Goal: Task Accomplishment & Management: Manage account settings

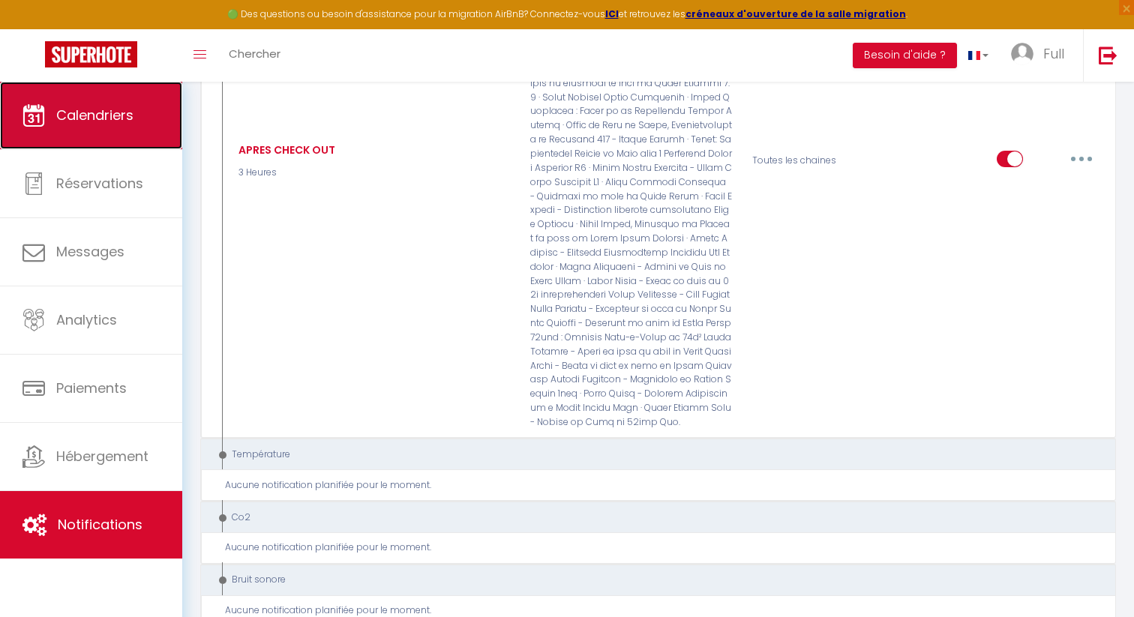
click at [116, 117] on span "Calendriers" at bounding box center [94, 115] width 77 height 19
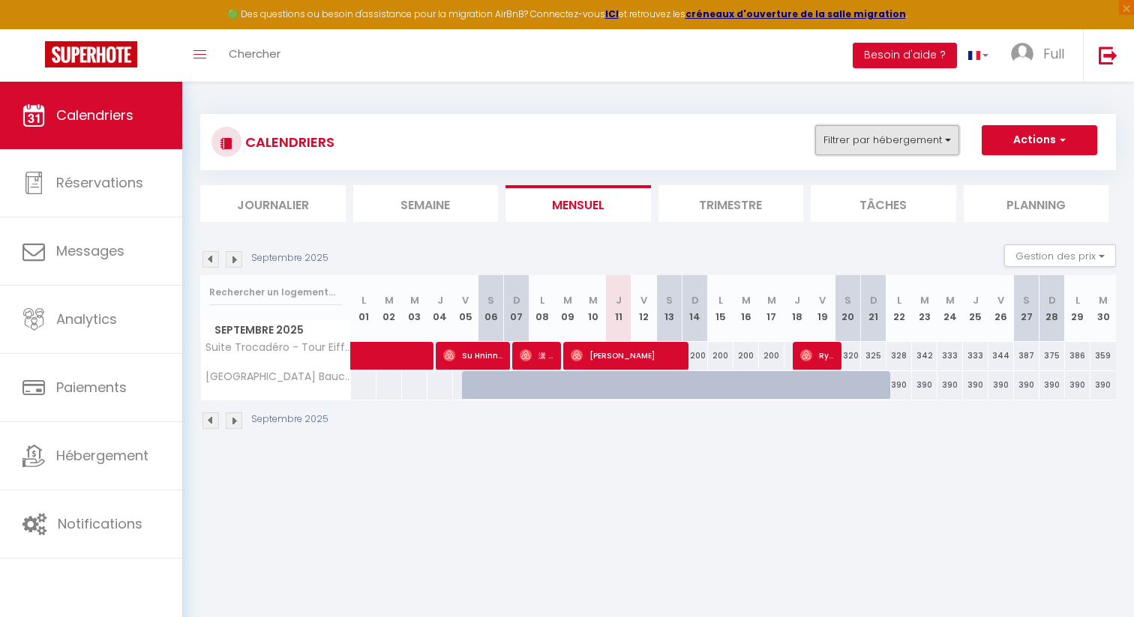
click at [884, 131] on button "Filtrer par hébergement" at bounding box center [887, 140] width 144 height 30
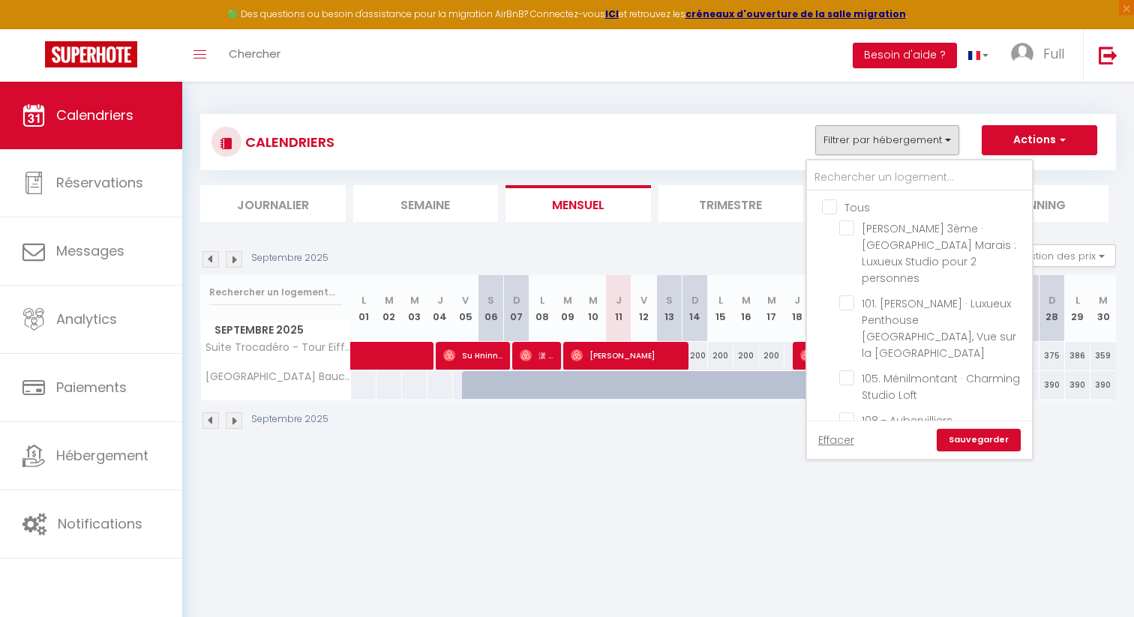
click at [835, 206] on input "Tous" at bounding box center [934, 206] width 225 height 15
checkbox input "true"
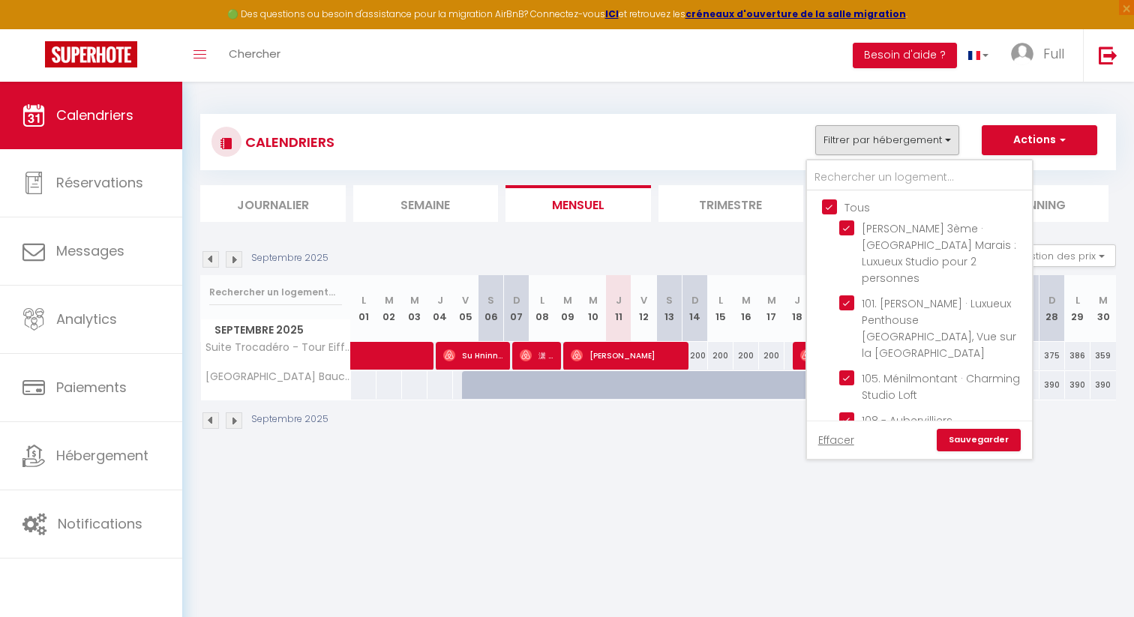
checkbox input "true"
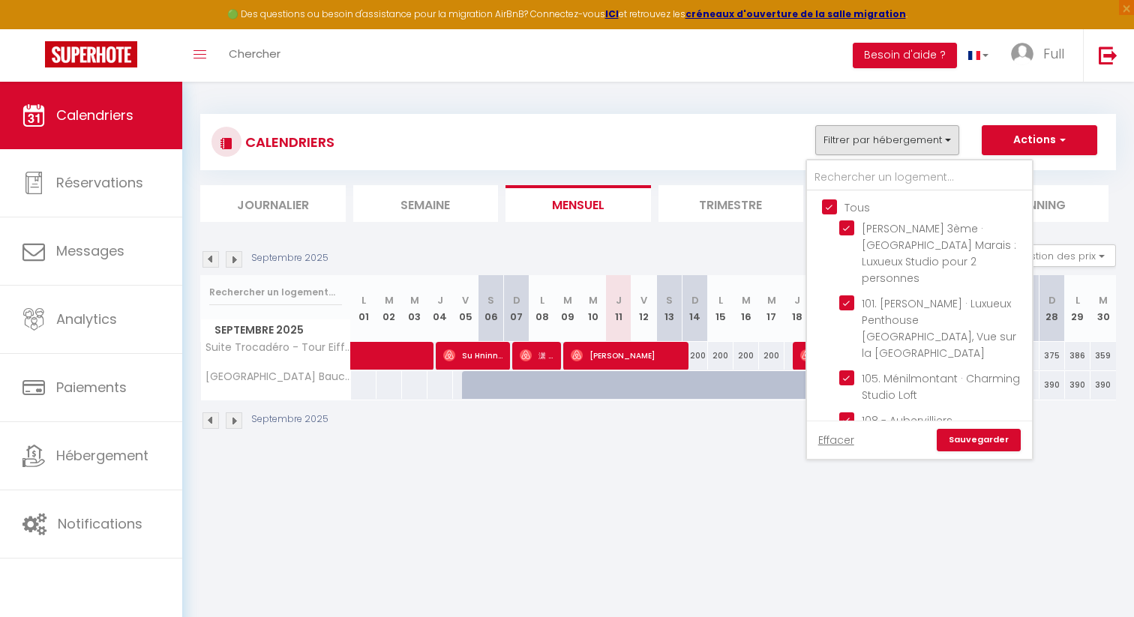
checkbox input "true"
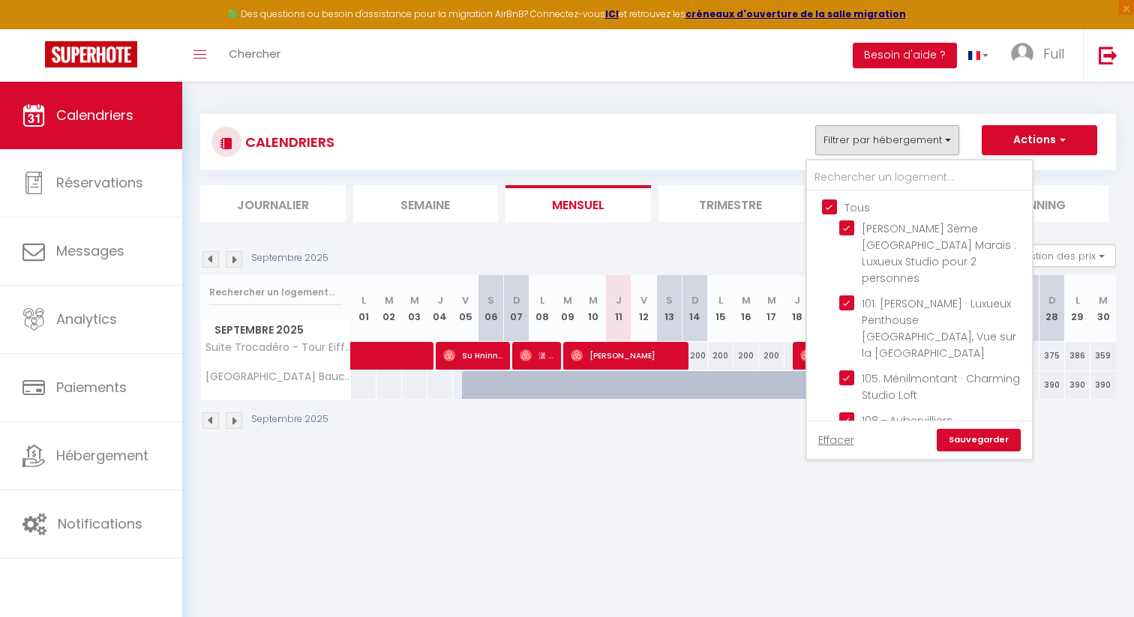
checkbox input "true"
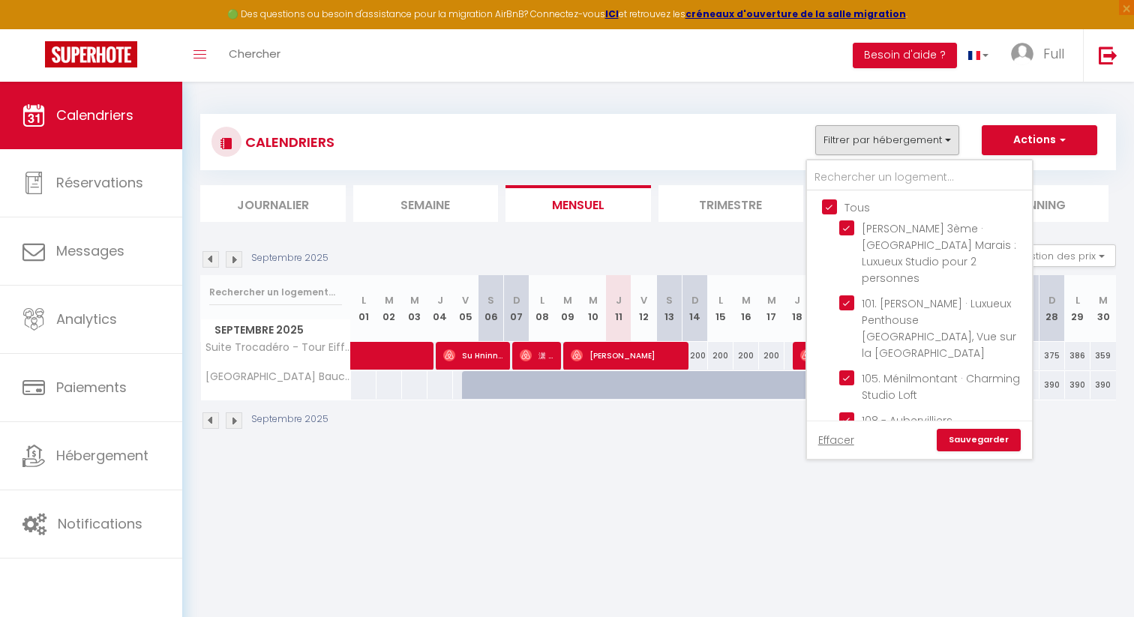
checkbox input "true"
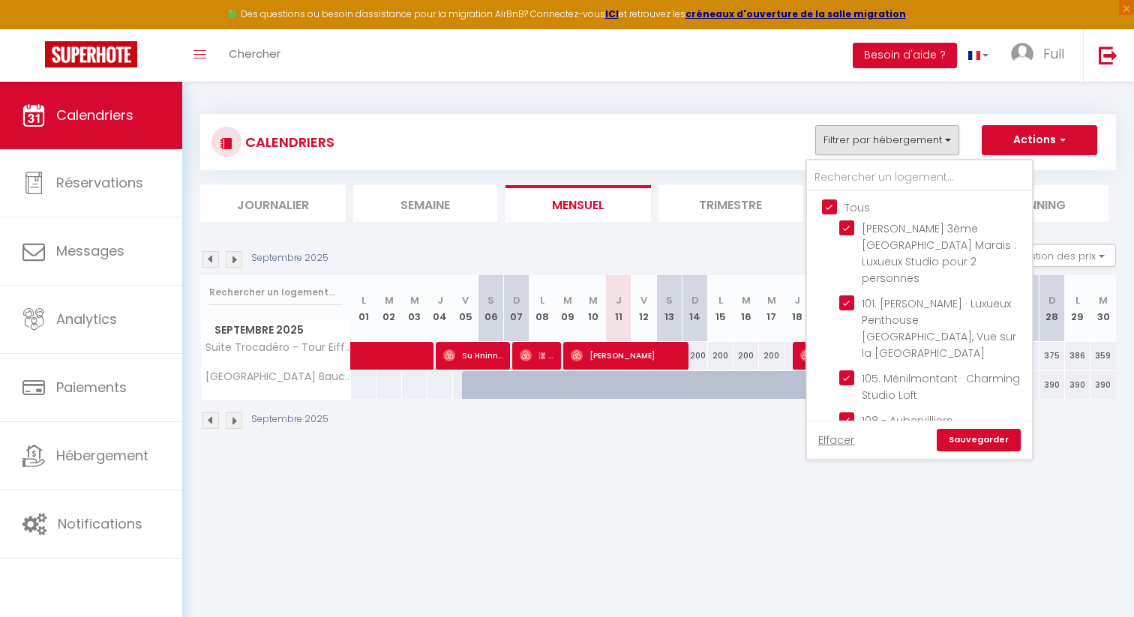
checkbox input "true"
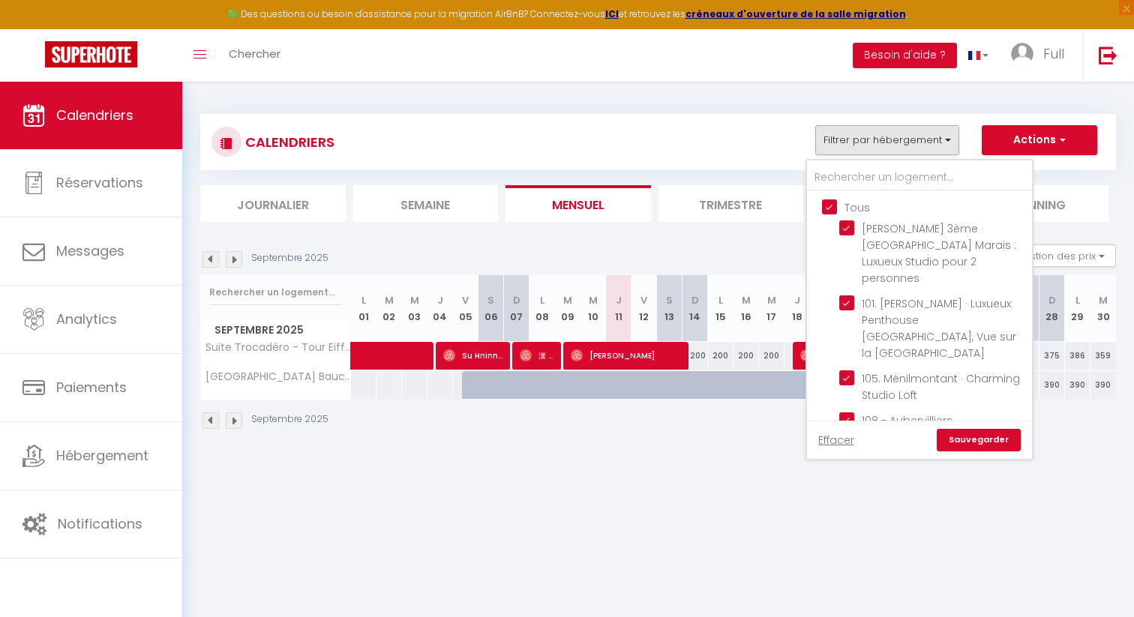
checkbox input "true"
click at [835, 206] on input "Tous" at bounding box center [934, 206] width 225 height 15
checkbox input "false"
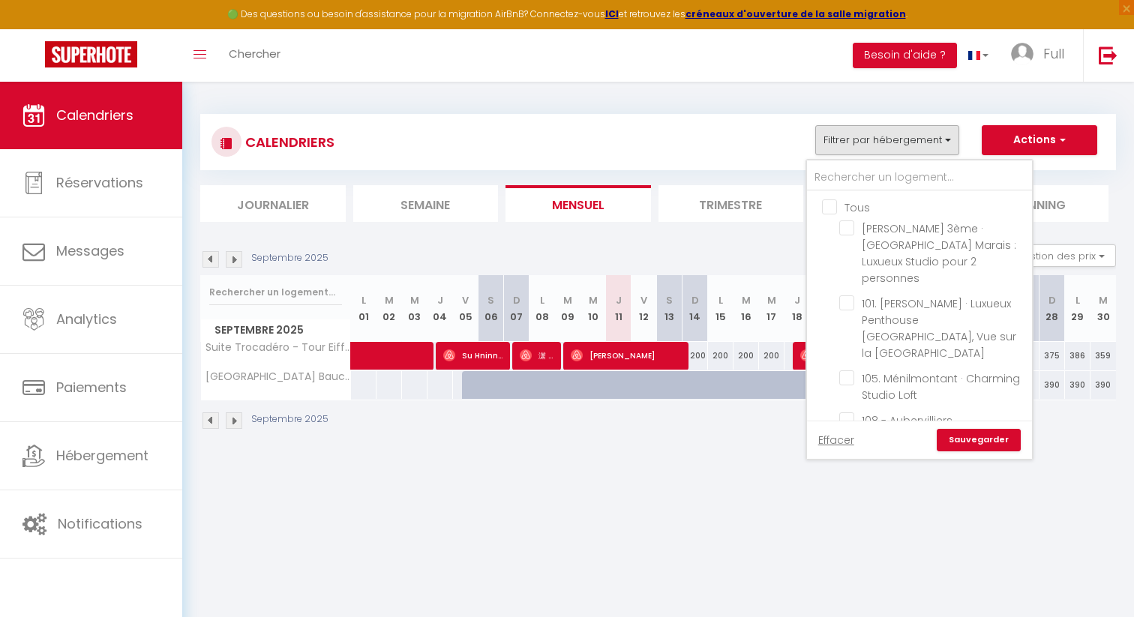
checkbox input "false"
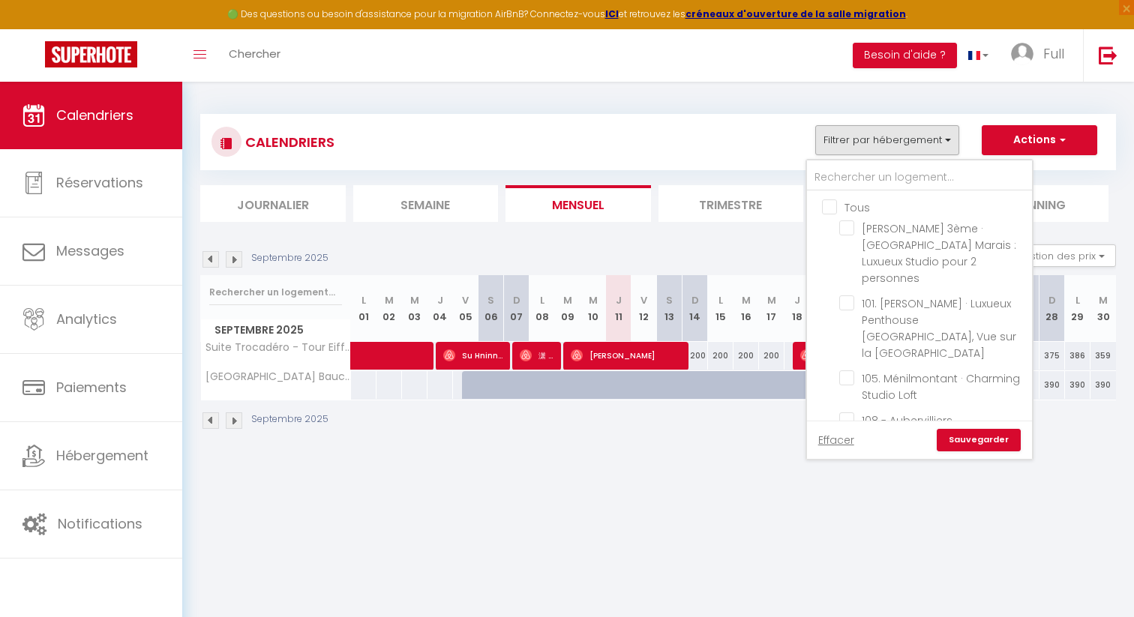
checkbox input "false"
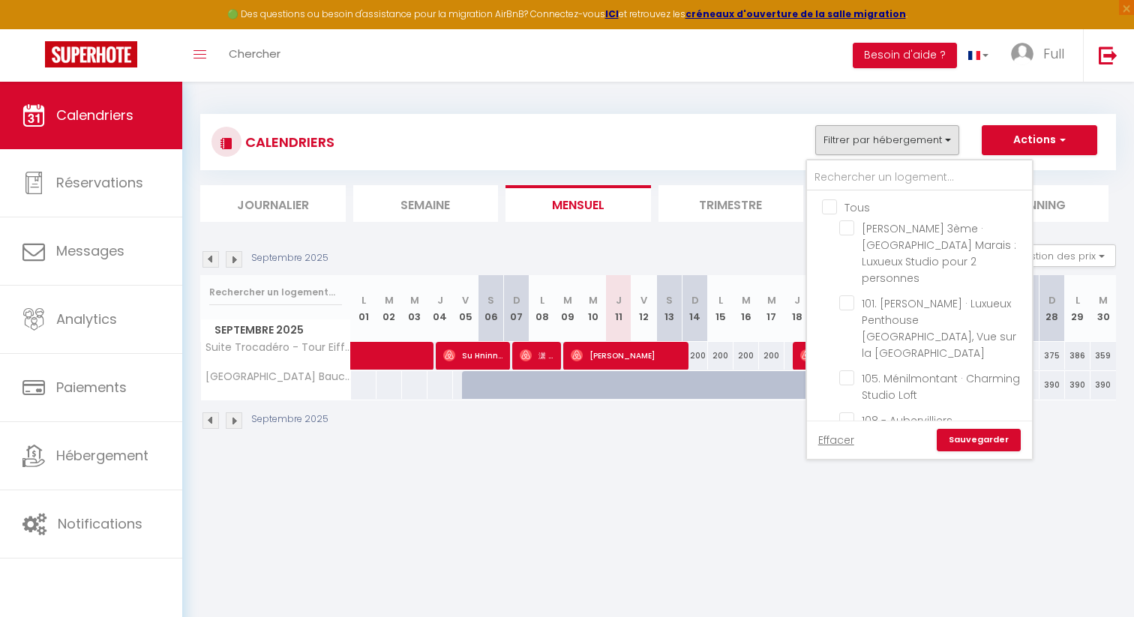
checkbox input "false"
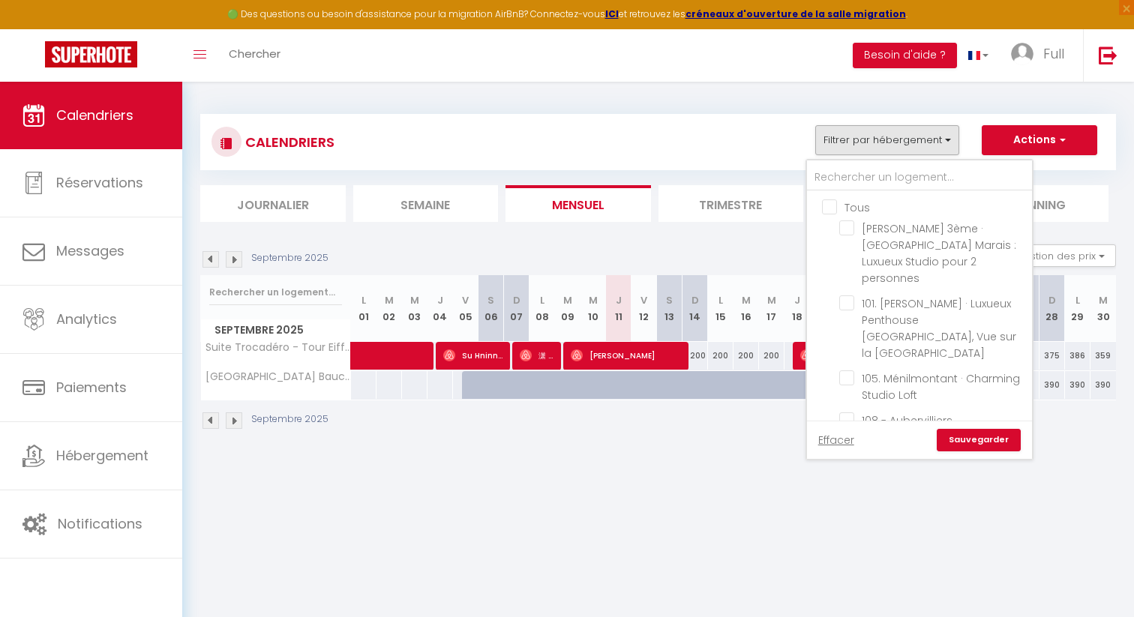
checkbox input "false"
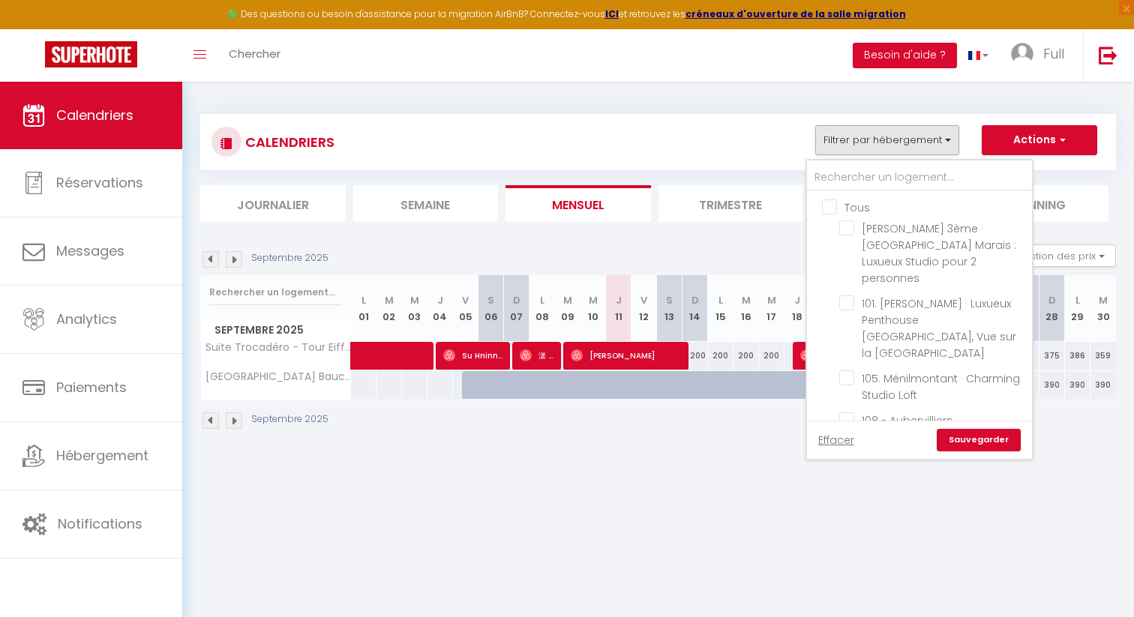
checkbox input "false"
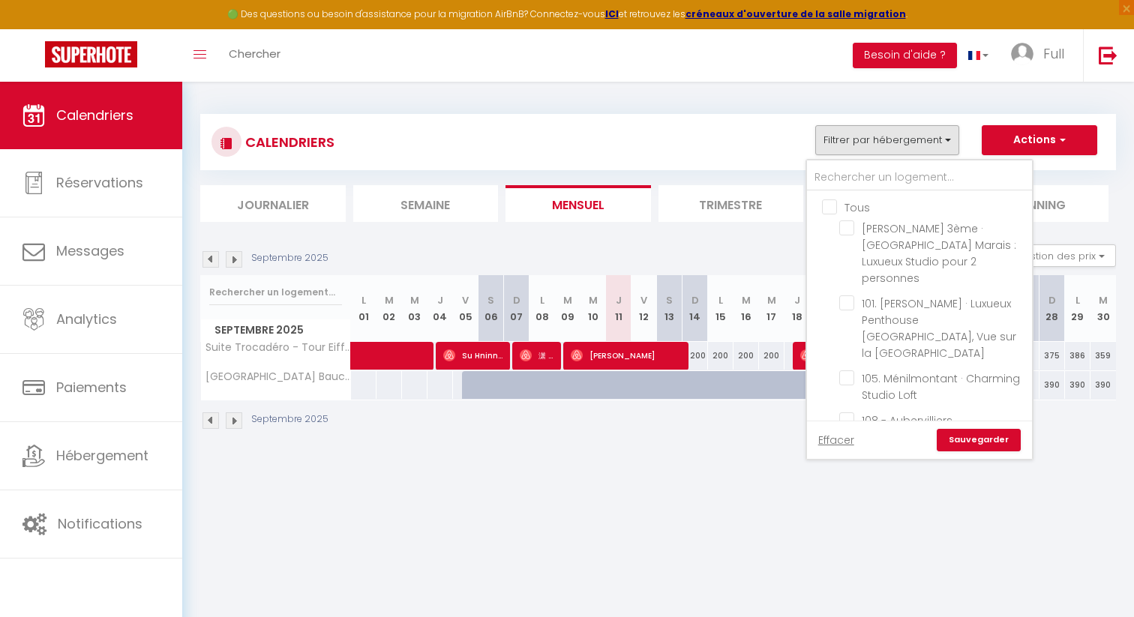
checkbox input "false"
click at [847, 180] on input "text" at bounding box center [919, 177] width 225 height 27
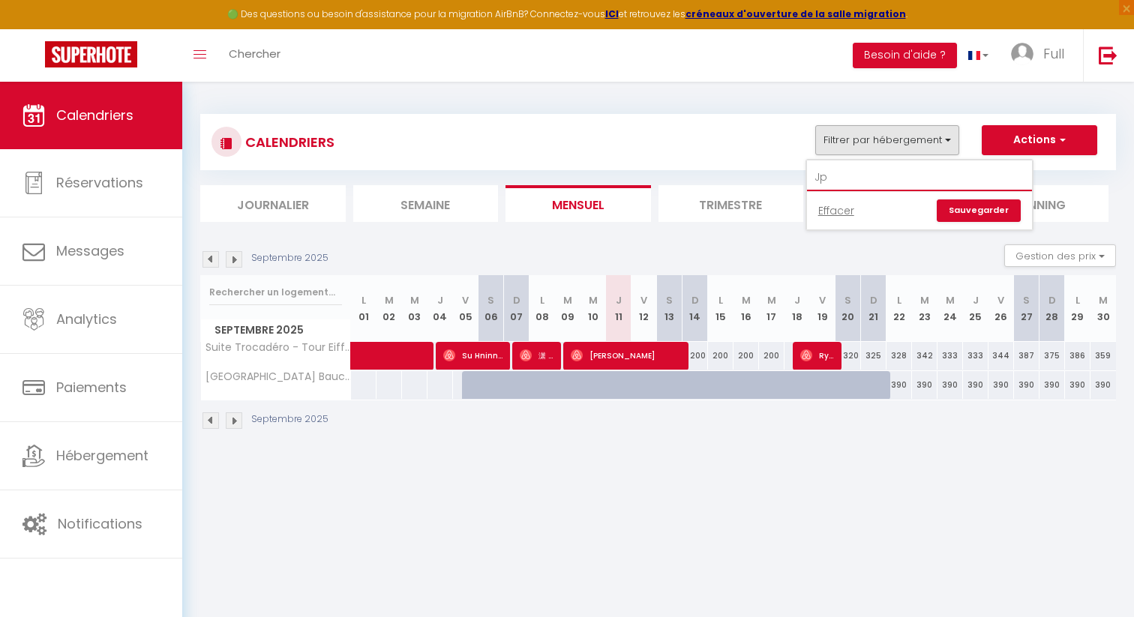
type input "J"
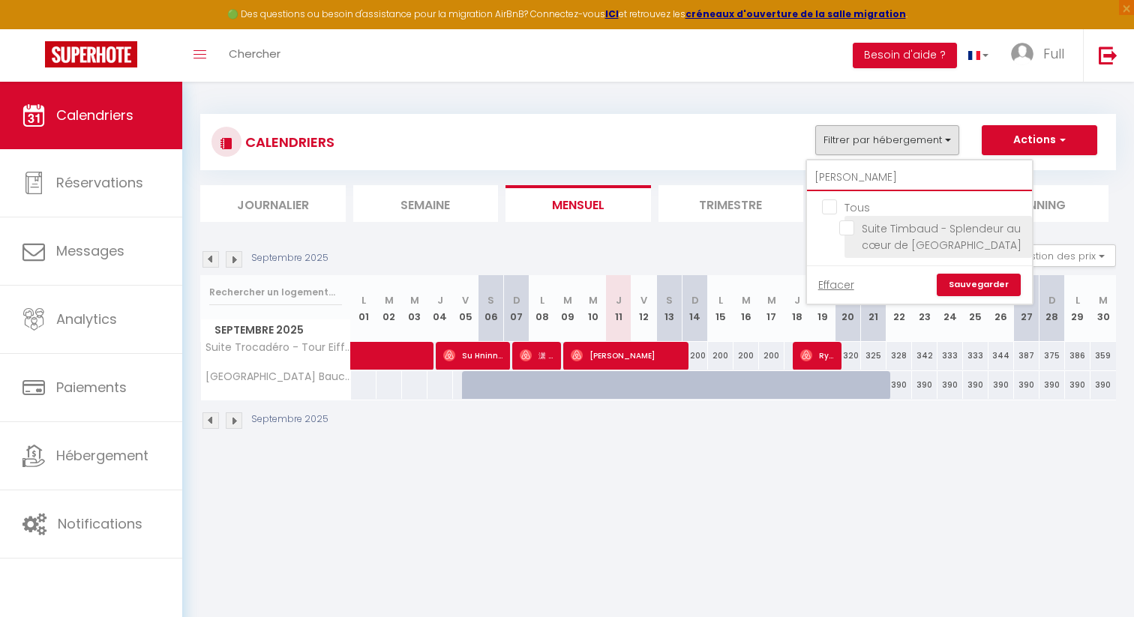
type input "[PERSON_NAME]"
click at [853, 226] on input "Suite Timbaud - Splendeur au cœur de [GEOGRAPHIC_DATA]" at bounding box center [932, 227] width 187 height 15
checkbox input "true"
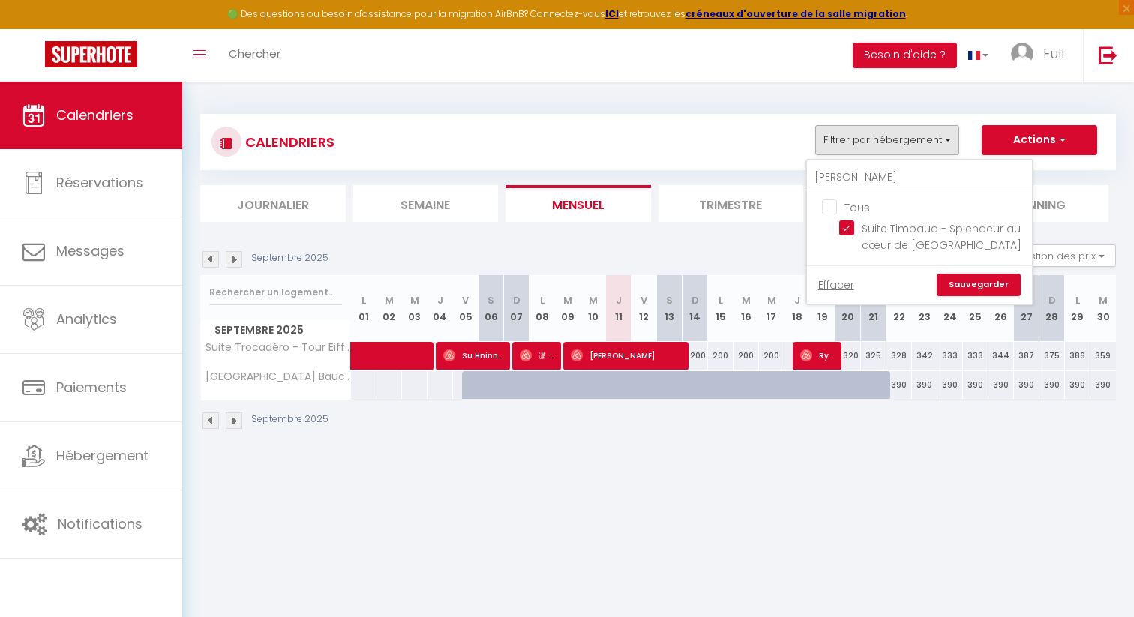
click at [980, 286] on link "Sauvegarder" at bounding box center [979, 285] width 84 height 22
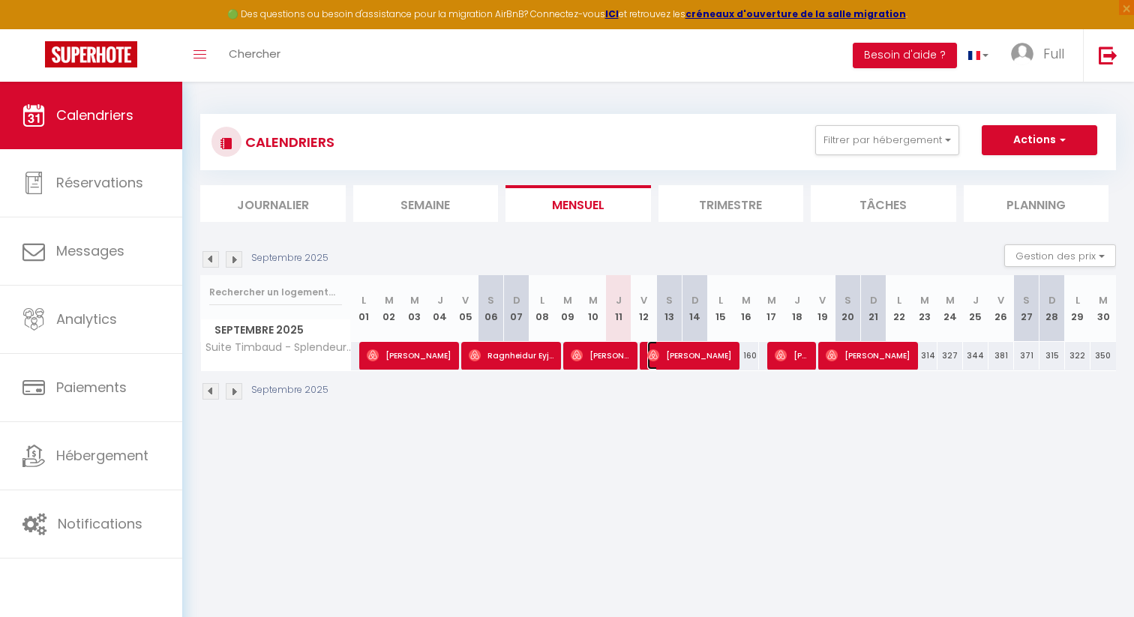
click at [664, 359] on span "[PERSON_NAME]" at bounding box center [689, 355] width 85 height 28
select select "OK"
select select "0"
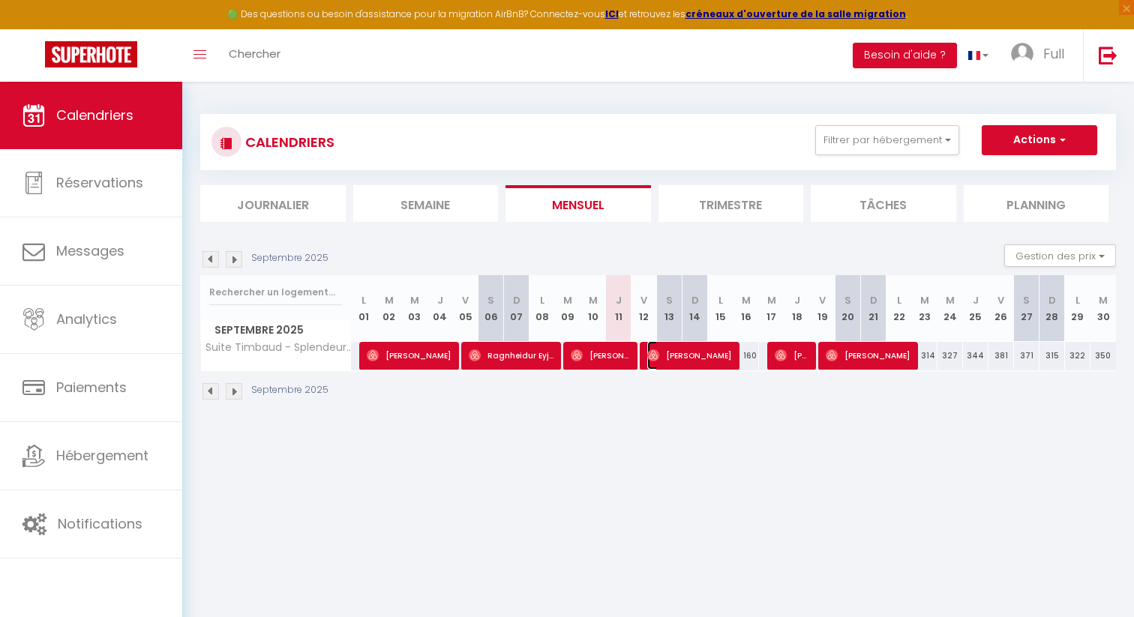
select select "1"
select select
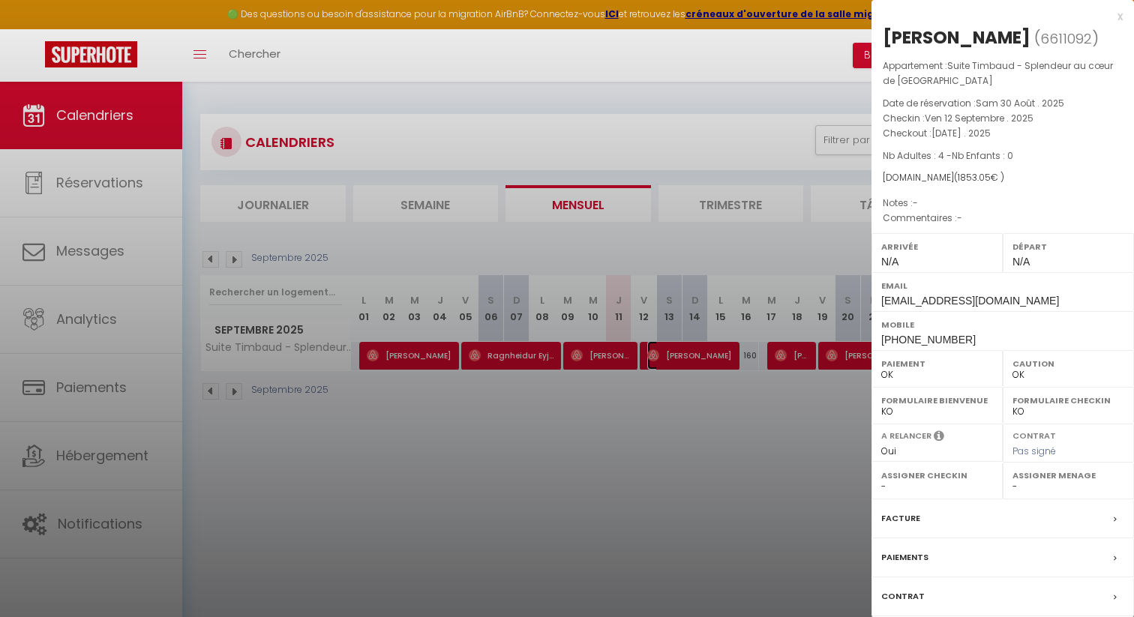
scroll to position [82, 0]
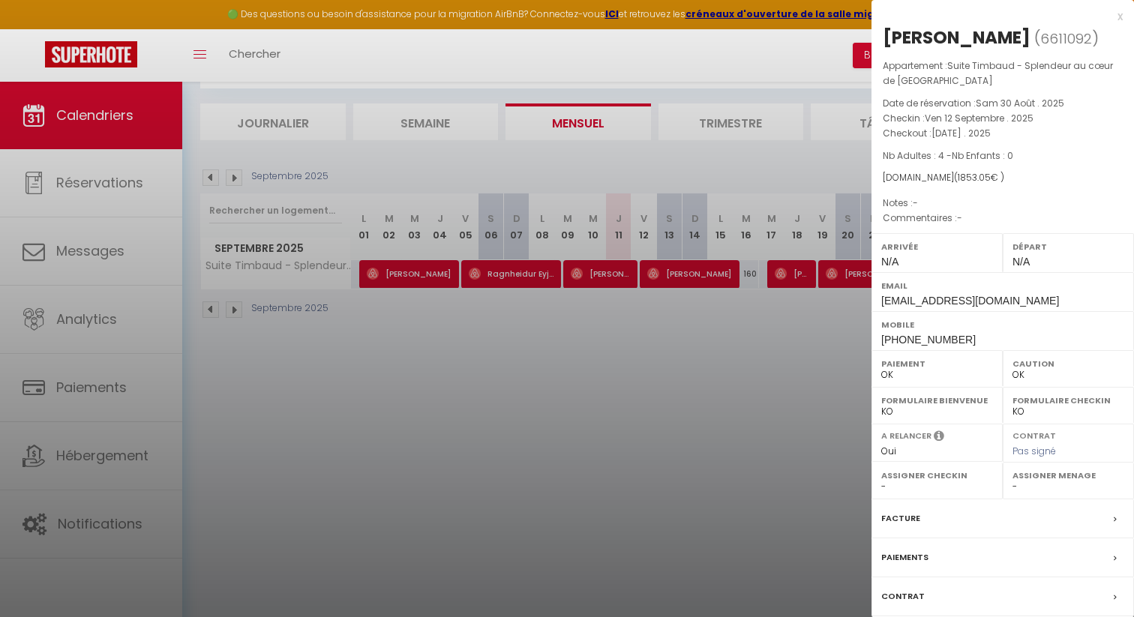
click at [737, 384] on div at bounding box center [567, 308] width 1134 height 617
